Goal: Task Accomplishment & Management: Manage account settings

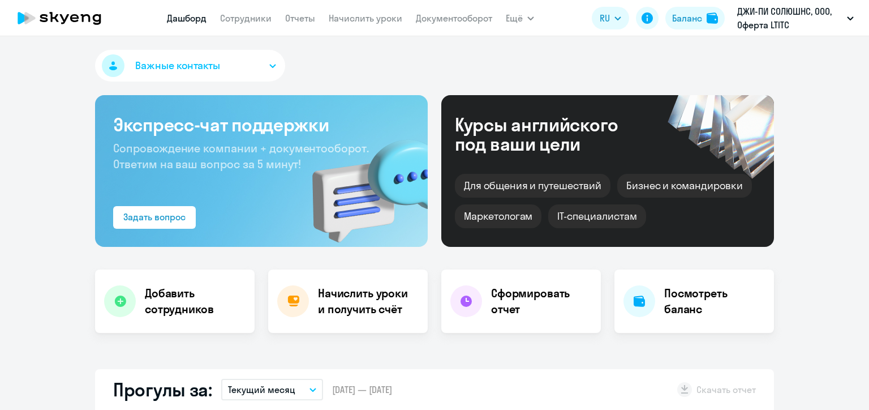
select select "30"
click at [373, 20] on link "Начислить уроки" at bounding box center [366, 17] width 74 height 11
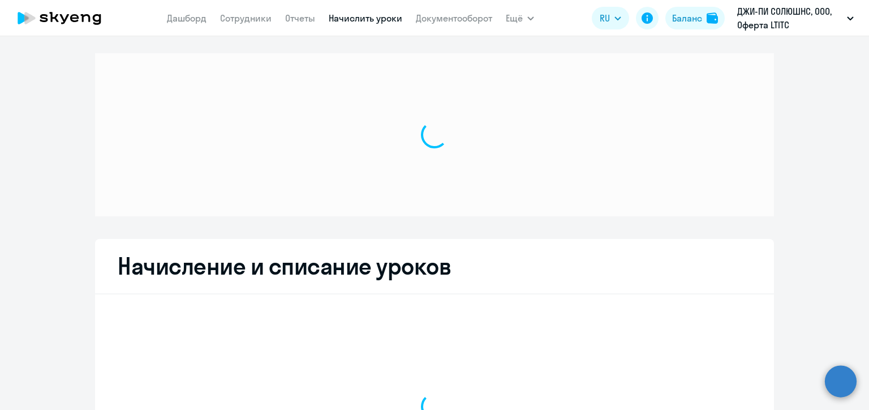
select select "10"
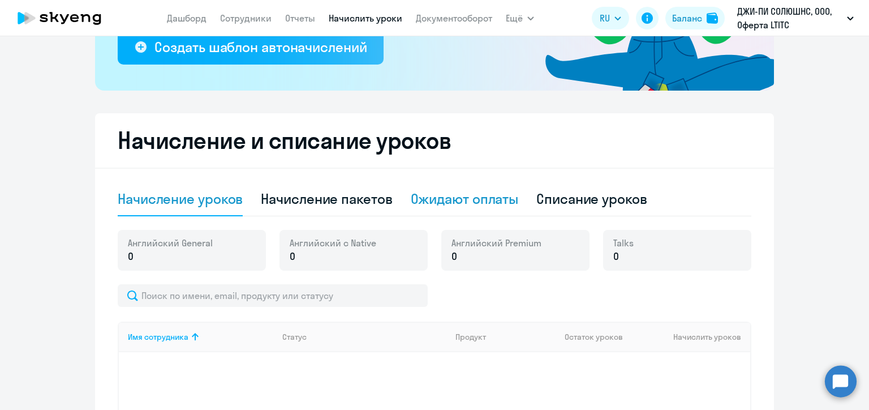
scroll to position [283, 0]
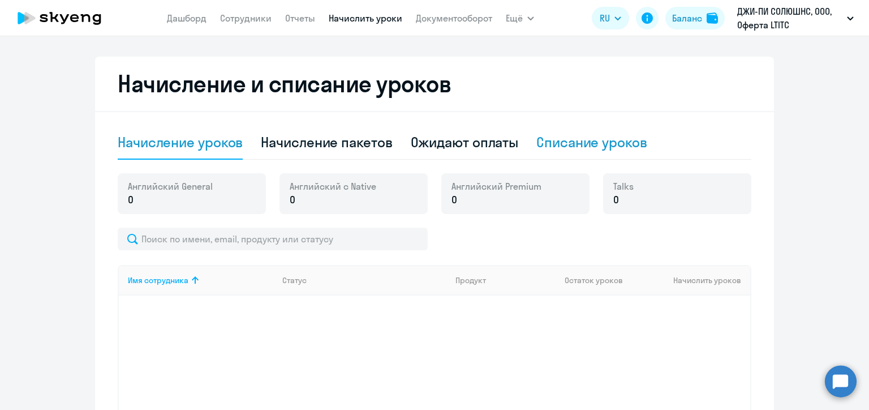
click at [581, 140] on div "Списание уроков" at bounding box center [591, 142] width 111 height 18
select select "10"
